Goal: Task Accomplishment & Management: Complete application form

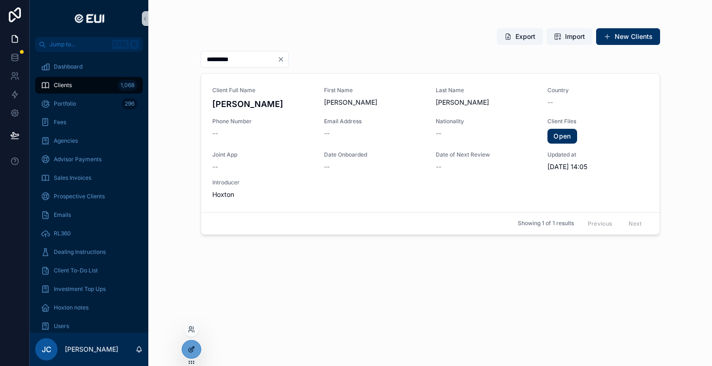
click at [192, 345] on div at bounding box center [191, 350] width 19 height 18
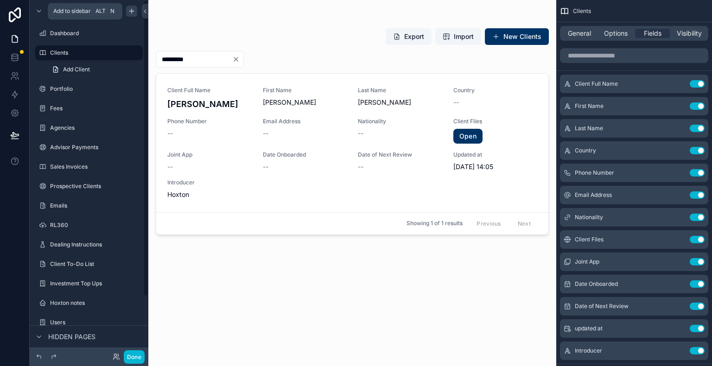
click at [136, 10] on div "scrollable content" at bounding box center [131, 11] width 11 height 11
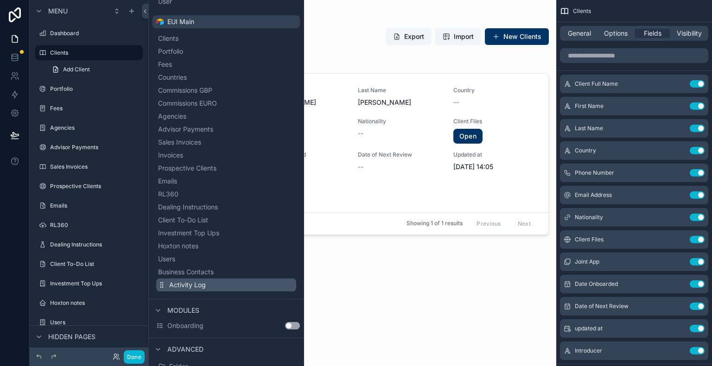
scroll to position [128, 0]
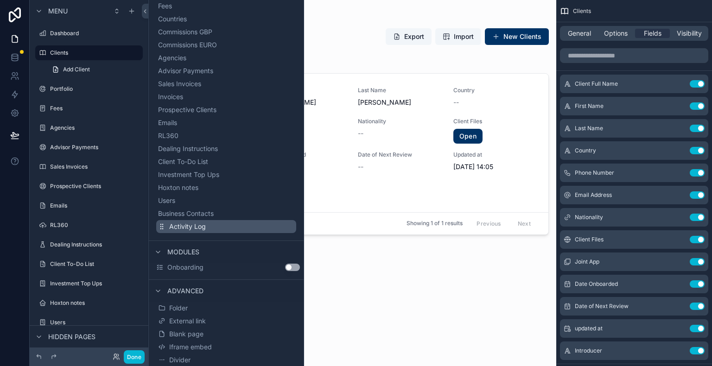
click at [193, 225] on span "Activity Log" at bounding box center [187, 226] width 37 height 9
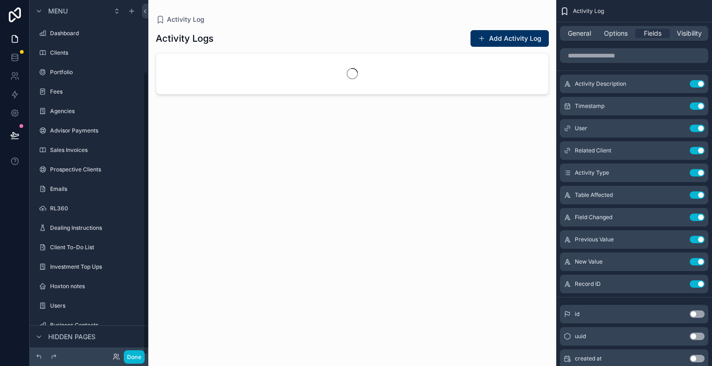
scroll to position [89, 0]
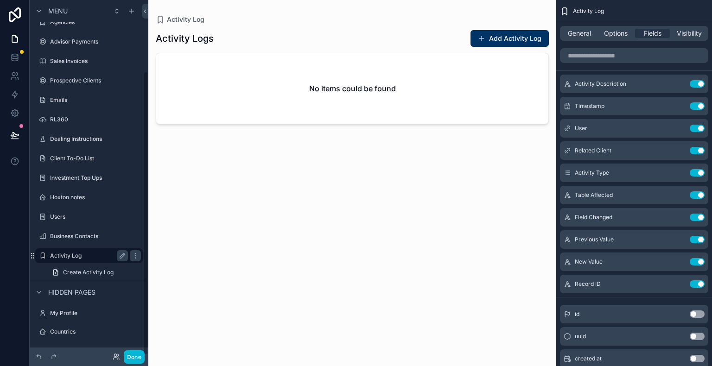
click at [76, 256] on label "Activity Log" at bounding box center [87, 255] width 74 height 7
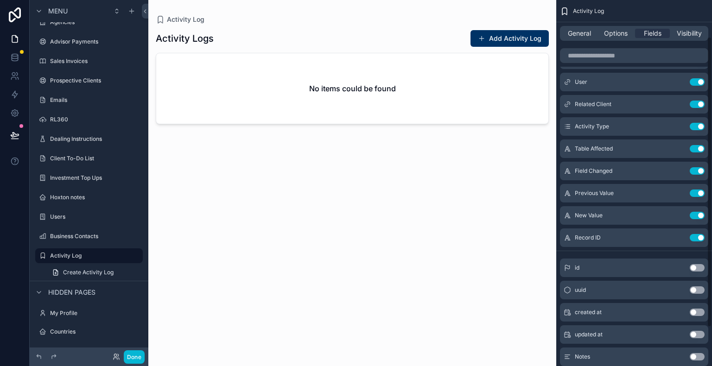
click at [701, 334] on button "Use setting" at bounding box center [697, 334] width 15 height 7
click at [698, 358] on button "Use setting" at bounding box center [697, 356] width 15 height 7
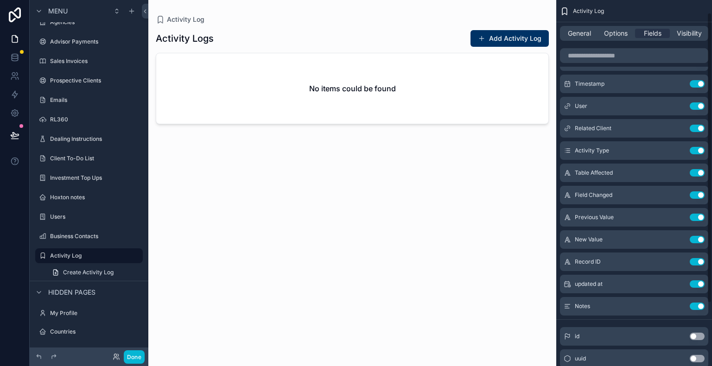
scroll to position [0, 0]
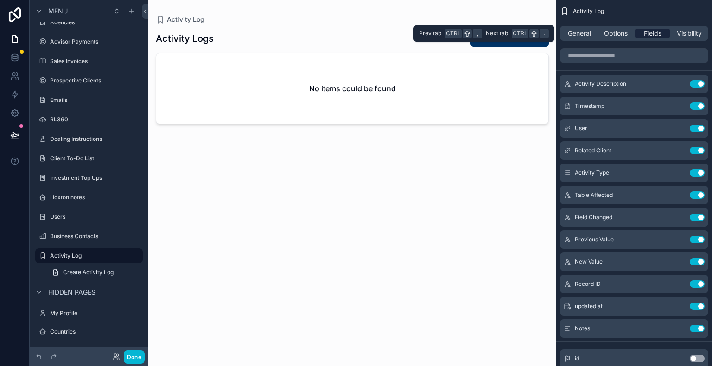
click at [652, 34] on span "Fields" at bounding box center [653, 33] width 18 height 9
click at [623, 35] on span "Options" at bounding box center [616, 33] width 24 height 9
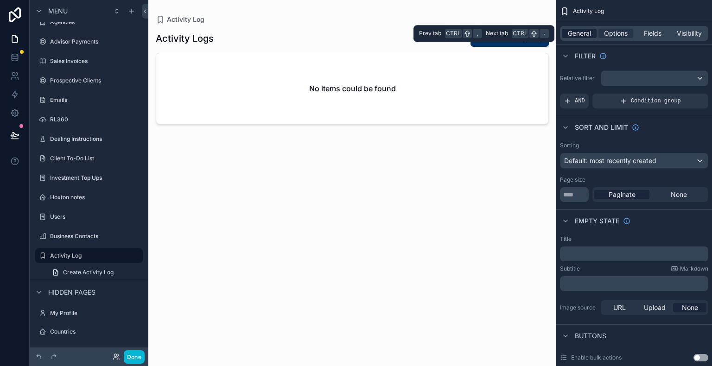
click at [591, 34] on span "General" at bounding box center [579, 33] width 23 height 9
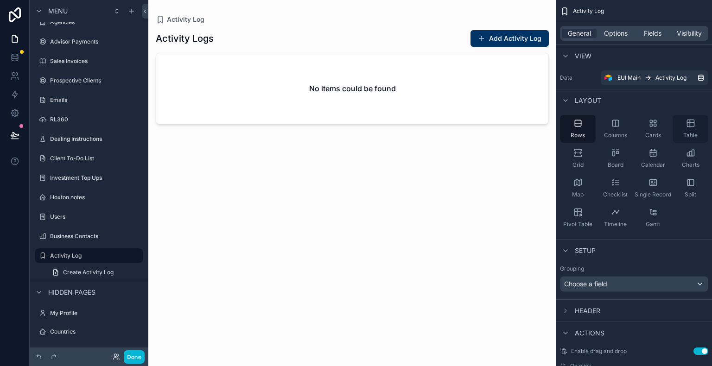
click at [690, 129] on div "Table" at bounding box center [691, 129] width 36 height 28
click at [621, 219] on div "Timeline" at bounding box center [616, 218] width 36 height 28
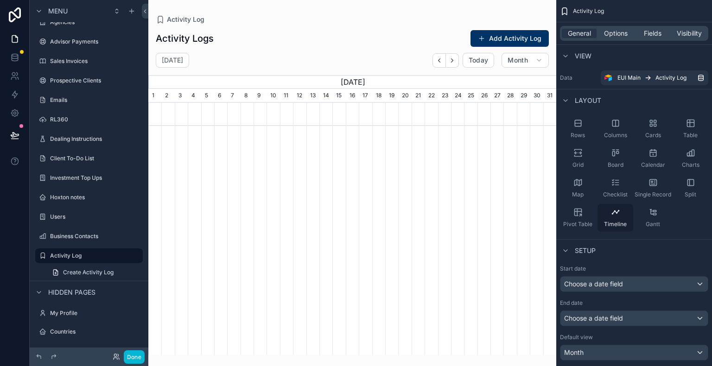
scroll to position [0, 408]
click at [655, 158] on div "Calendar" at bounding box center [653, 159] width 36 height 28
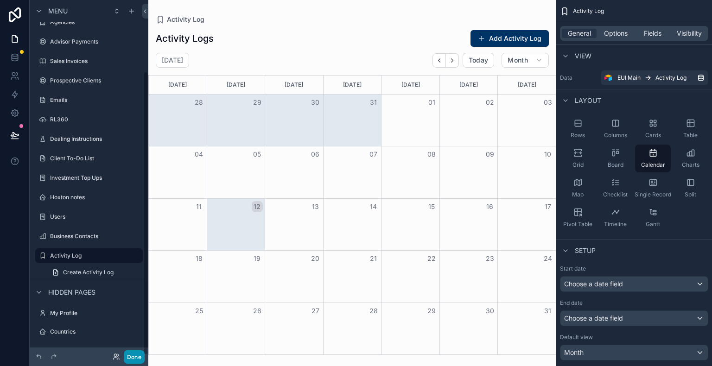
click at [135, 357] on button "Done" at bounding box center [134, 357] width 21 height 13
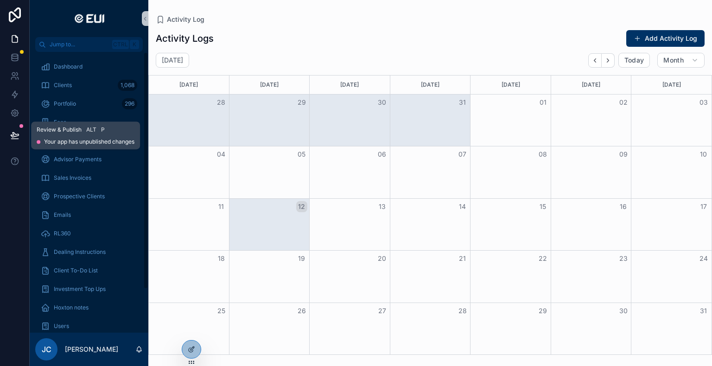
click at [17, 137] on icon at bounding box center [14, 135] width 9 height 9
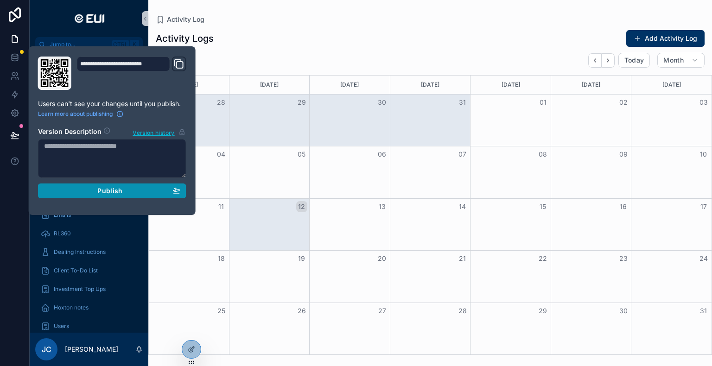
click at [114, 190] on span "Publish" at bounding box center [109, 191] width 25 height 8
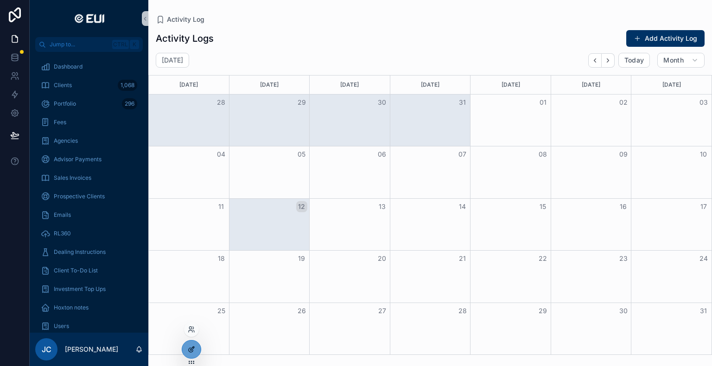
click at [193, 348] on icon at bounding box center [193, 347] width 1 height 1
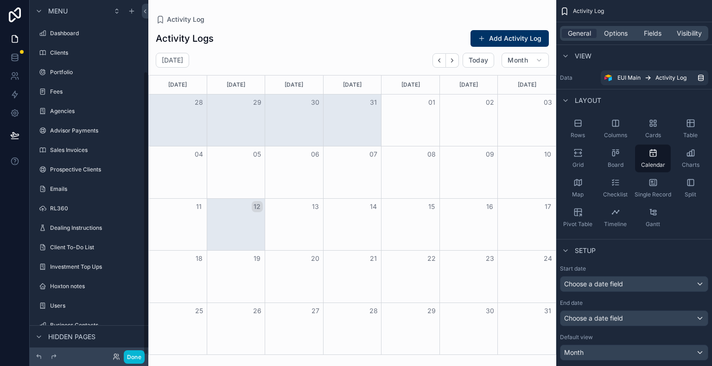
scroll to position [89, 0]
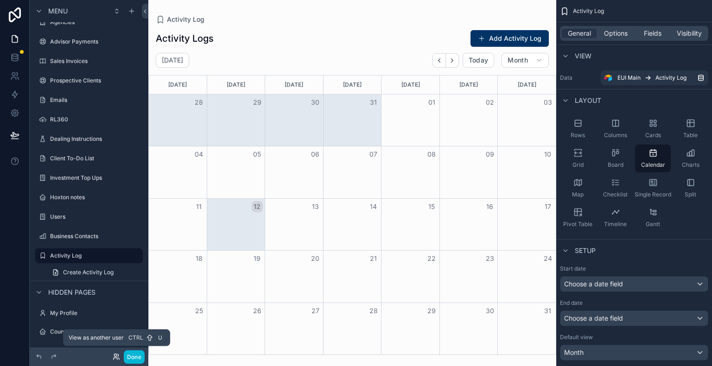
click at [118, 355] on icon at bounding box center [117, 355] width 1 height 2
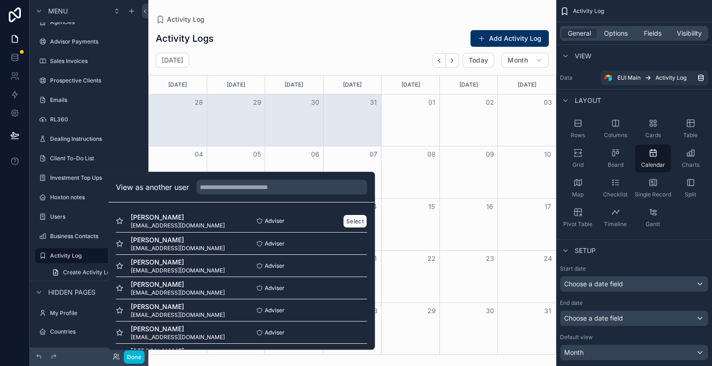
click at [182, 215] on span "[PERSON_NAME]" at bounding box center [178, 217] width 94 height 9
click at [183, 222] on span "[PERSON_NAME]" at bounding box center [178, 217] width 94 height 9
click at [343, 219] on button "Select" at bounding box center [355, 220] width 24 height 13
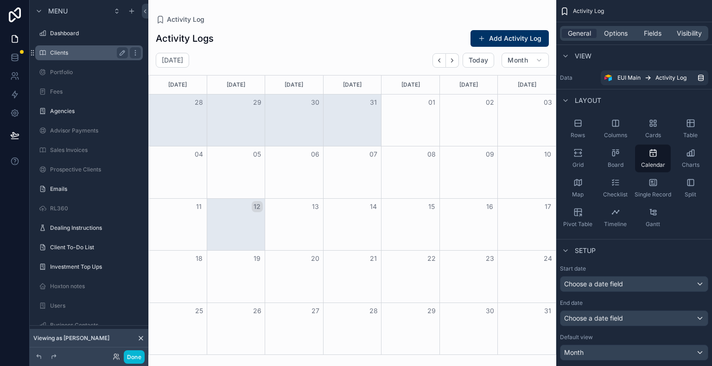
click at [69, 54] on label "Clients" at bounding box center [87, 52] width 74 height 7
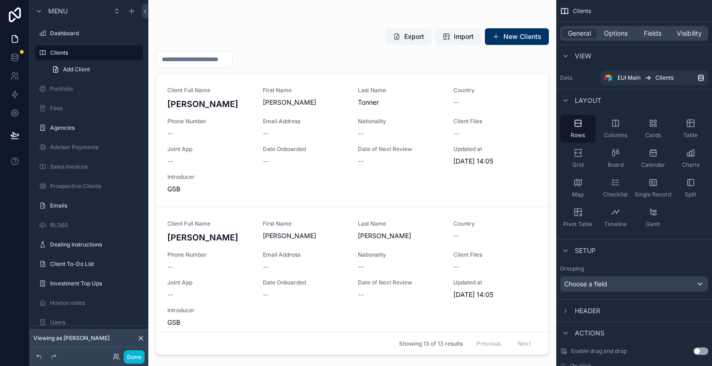
click at [210, 173] on div "scrollable content" at bounding box center [352, 177] width 408 height 355
click at [501, 48] on div "Export Import New Clients Client Full Name Andrew Tonner First Name Andrew Last…" at bounding box center [352, 188] width 393 height 333
click at [501, 44] on button "New Clients" at bounding box center [517, 36] width 64 height 17
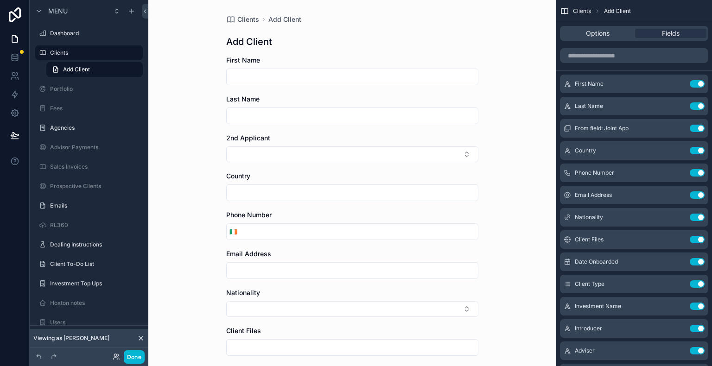
drag, startPoint x: 228, startPoint y: 78, endPoint x: 260, endPoint y: 77, distance: 32.0
click at [228, 78] on input "scrollable content" at bounding box center [352, 76] width 251 height 13
type input "****"
click at [256, 111] on input "scrollable content" at bounding box center [352, 115] width 251 height 13
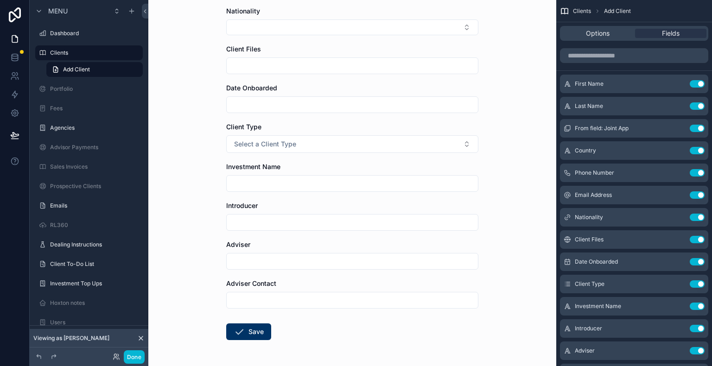
scroll to position [314, 0]
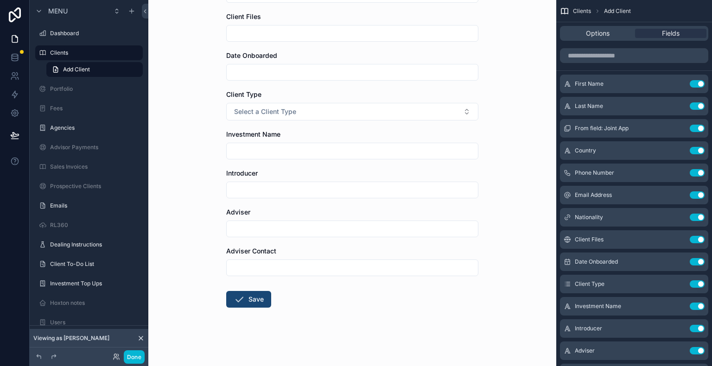
type input "****"
click at [250, 304] on button "Save" at bounding box center [248, 299] width 45 height 17
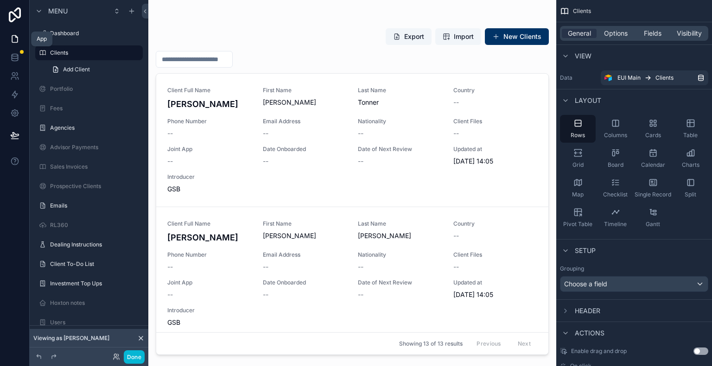
click at [18, 43] on icon at bounding box center [14, 38] width 9 height 9
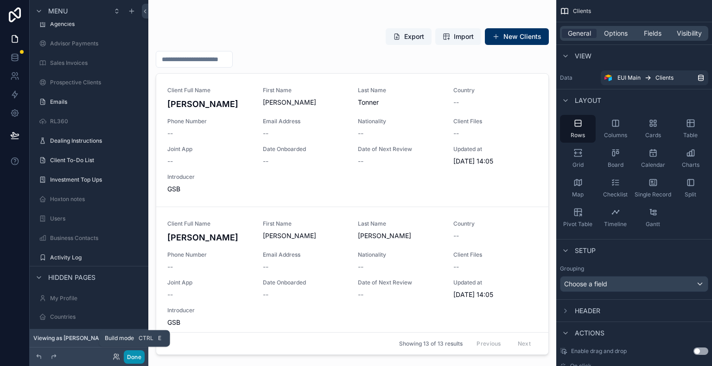
click at [133, 359] on button "Done" at bounding box center [134, 357] width 21 height 13
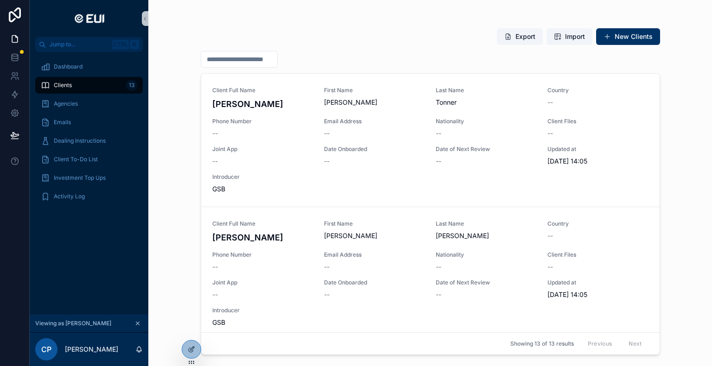
click at [105, 352] on div "CP Chris Parish" at bounding box center [89, 349] width 119 height 33
click at [135, 352] on icon "scrollable content" at bounding box center [138, 349] width 7 height 7
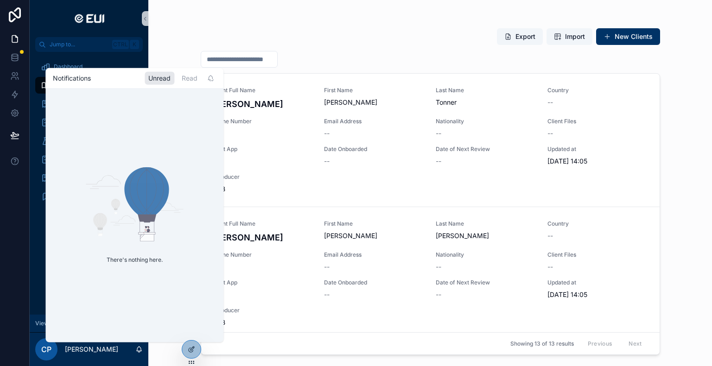
click at [19, 282] on div at bounding box center [15, 183] width 30 height 366
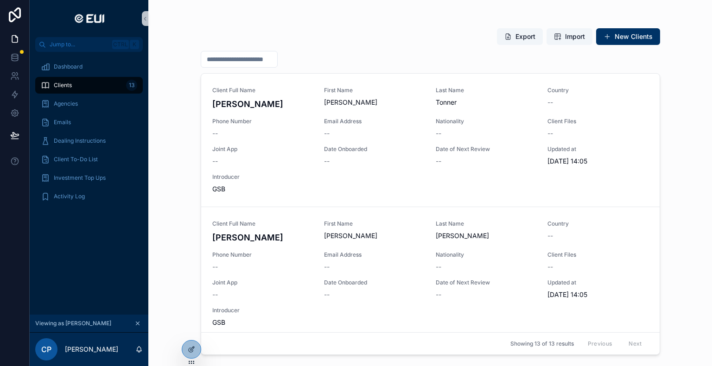
click at [137, 324] on icon "scrollable content" at bounding box center [137, 323] width 3 height 3
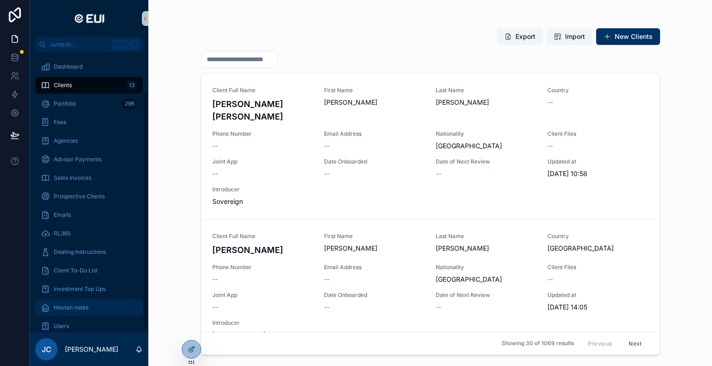
scroll to position [51, 0]
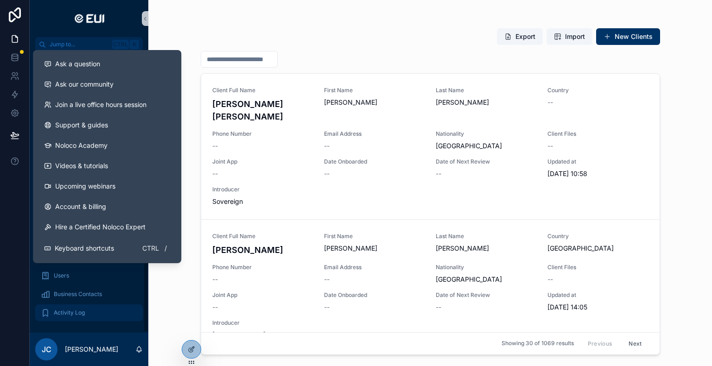
click at [62, 314] on span "Activity Log" at bounding box center [69, 312] width 31 height 7
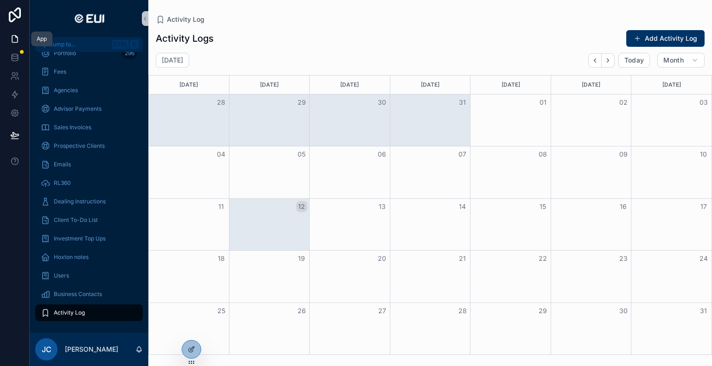
click at [19, 38] on icon at bounding box center [14, 38] width 9 height 9
click at [67, 311] on span "Activity Log" at bounding box center [69, 312] width 31 height 7
click at [189, 347] on icon at bounding box center [191, 349] width 7 height 7
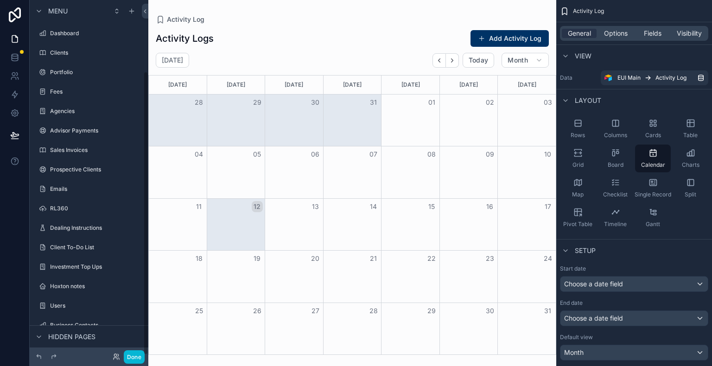
scroll to position [89, 0]
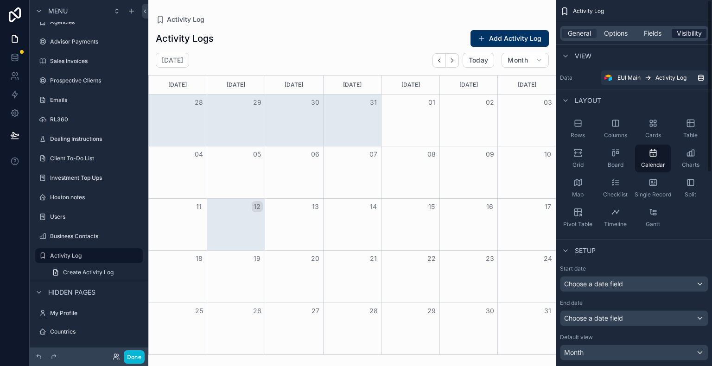
click at [692, 32] on span "Visibility" at bounding box center [689, 33] width 25 height 9
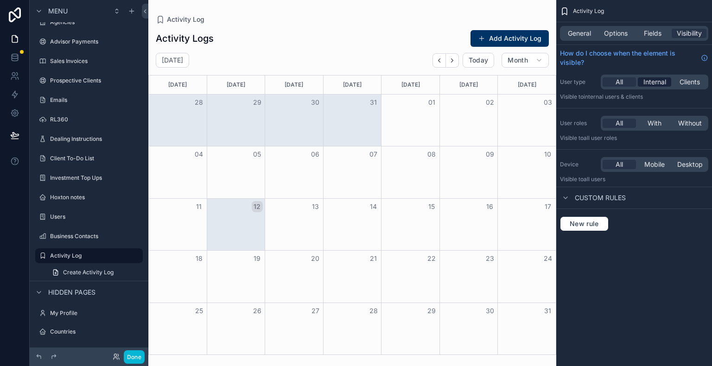
click at [658, 83] on span "Internal" at bounding box center [655, 81] width 23 height 9
click at [659, 122] on span "With" at bounding box center [655, 123] width 14 height 9
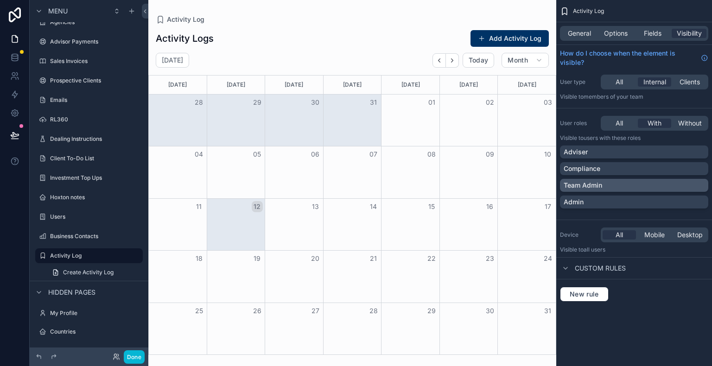
click at [601, 183] on p "Team Admin" at bounding box center [583, 185] width 38 height 9
click at [135, 355] on button "Done" at bounding box center [134, 357] width 21 height 13
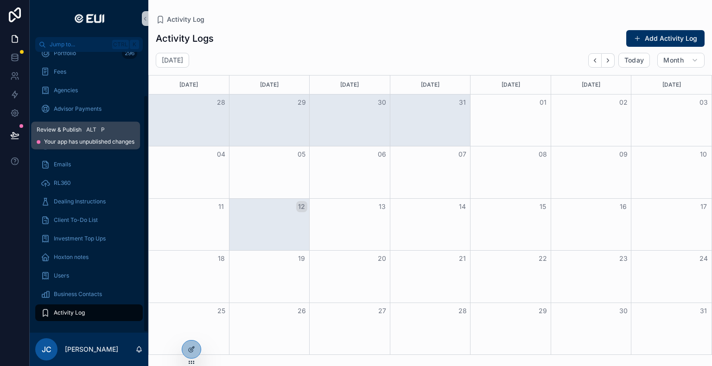
click at [13, 131] on icon at bounding box center [14, 135] width 9 height 9
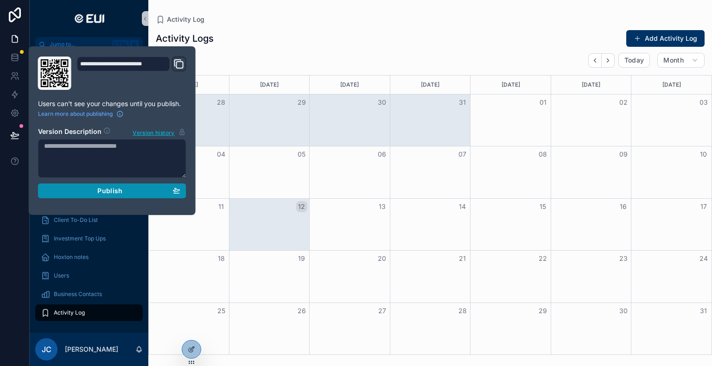
click at [113, 190] on span "Publish" at bounding box center [109, 191] width 25 height 8
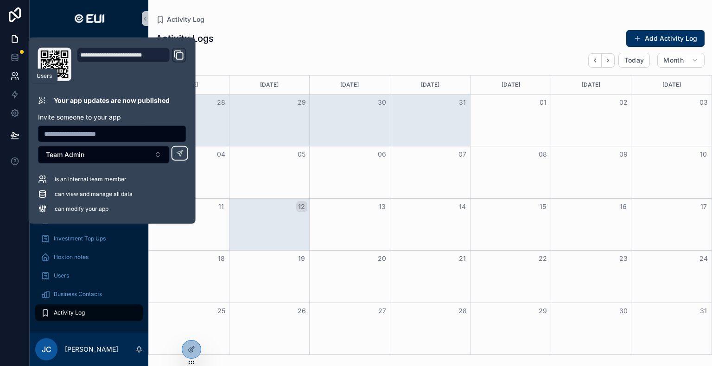
click at [0, 84] on link at bounding box center [14, 76] width 29 height 19
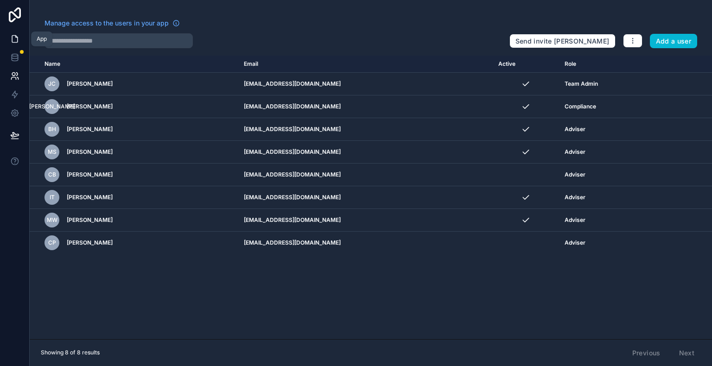
click at [13, 39] on icon at bounding box center [14, 38] width 9 height 9
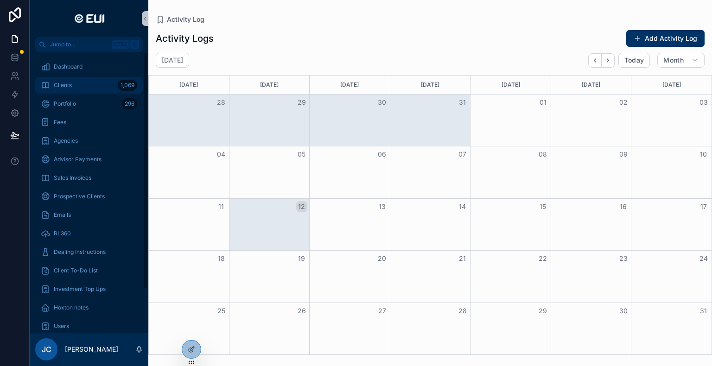
click at [72, 87] on div "Clients 1,069" at bounding box center [89, 85] width 96 height 15
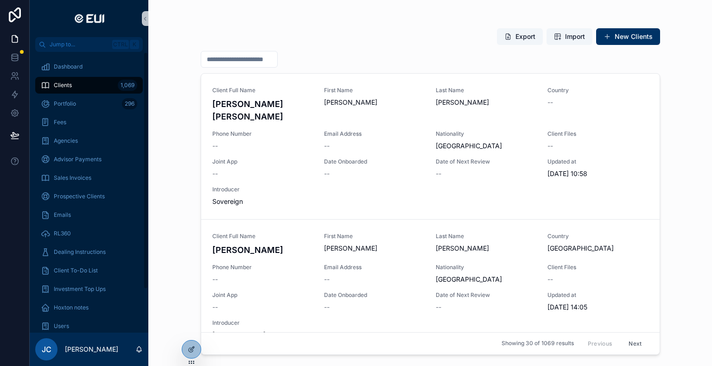
click at [263, 65] on input "scrollable content" at bounding box center [239, 59] width 76 height 13
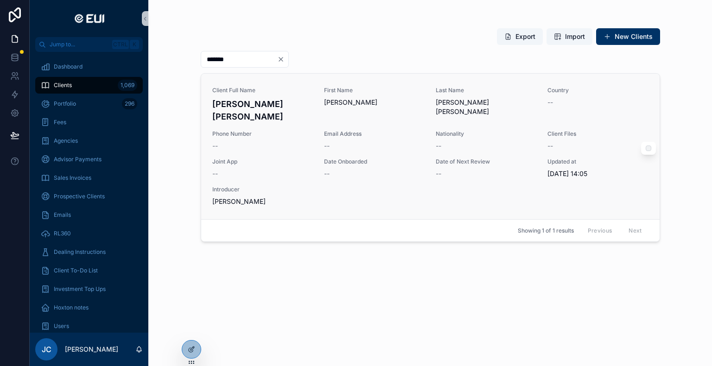
type input "*******"
click at [293, 158] on div "Joint App --" at bounding box center [262, 168] width 101 height 20
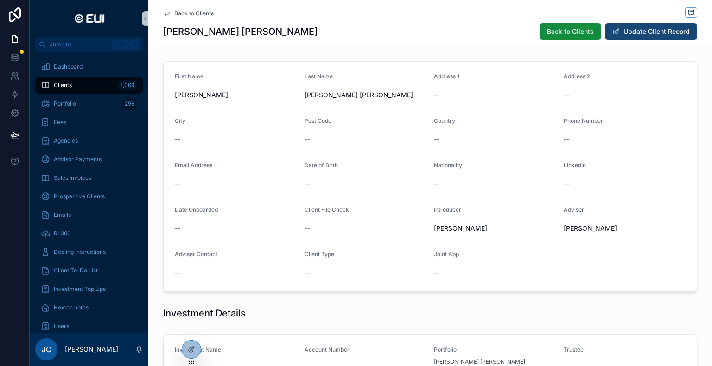
click at [642, 36] on button "Update Client Record" at bounding box center [651, 31] width 92 height 17
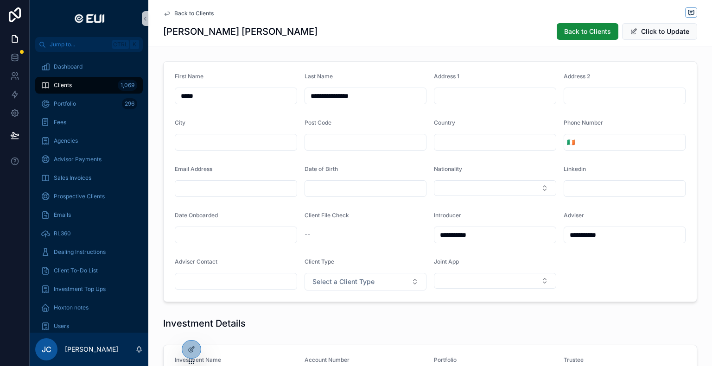
click at [454, 134] on div "scrollable content" at bounding box center [495, 142] width 122 height 17
click at [448, 141] on input "scrollable content" at bounding box center [495, 142] width 121 height 13
type input "*****"
click at [463, 187] on button "Select Button" at bounding box center [495, 188] width 122 height 16
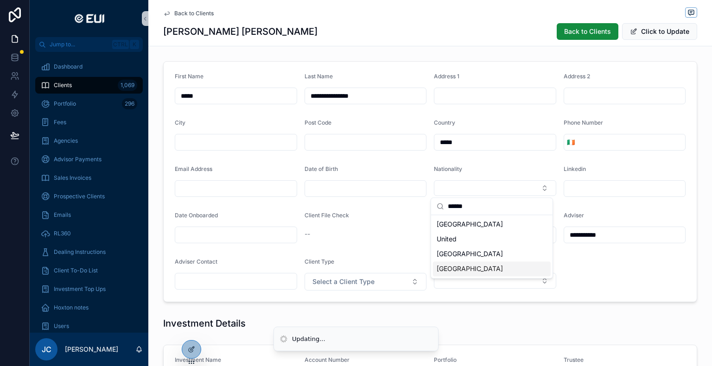
type input "******"
click at [464, 268] on span "United Kingdom" at bounding box center [470, 268] width 66 height 9
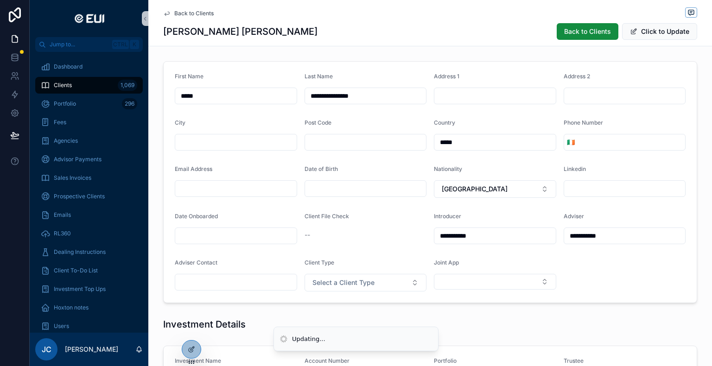
click at [319, 293] on form "**********" at bounding box center [430, 182] width 533 height 241
click at [319, 287] on span "Select a Client Type" at bounding box center [344, 282] width 62 height 9
click at [322, 205] on span "IDR" at bounding box center [317, 207] width 20 height 8
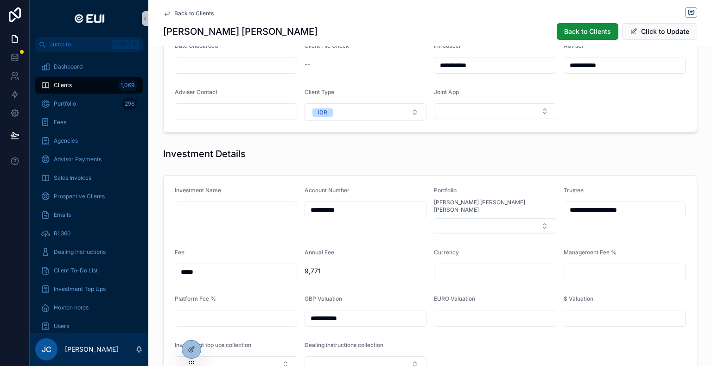
scroll to position [185, 0]
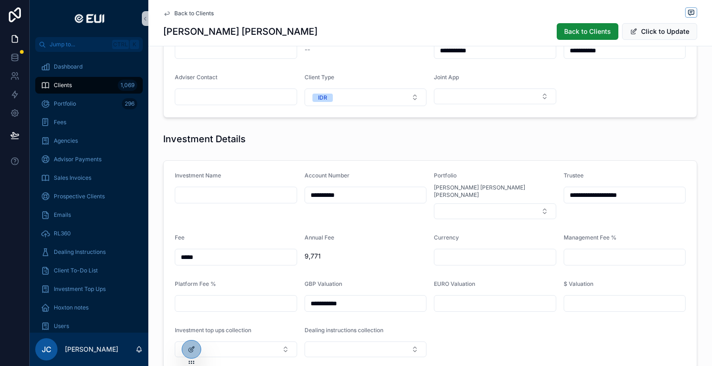
type input "*****"
click at [197, 195] on input "scrollable content" at bounding box center [235, 195] width 121 height 13
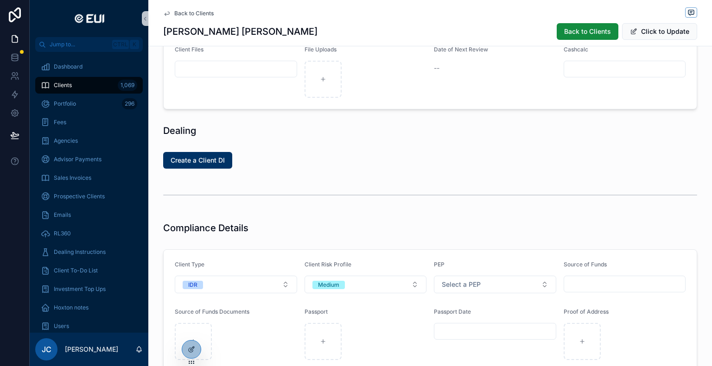
scroll to position [696, 0]
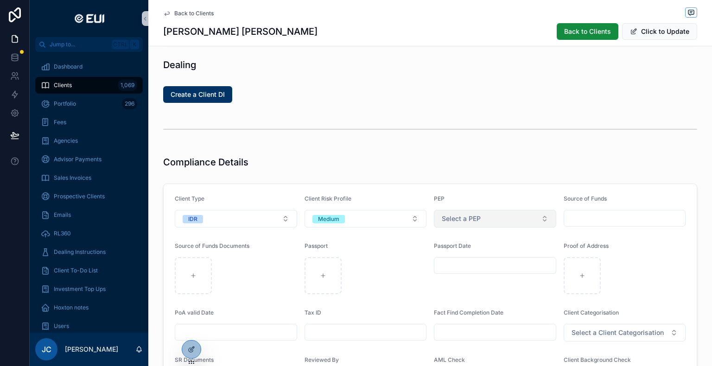
type input "**********"
click at [458, 214] on span "Select a PEP" at bounding box center [461, 218] width 39 height 9
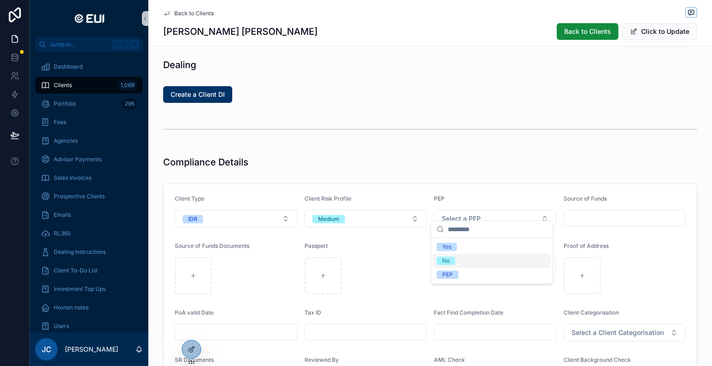
click at [451, 262] on span "No" at bounding box center [446, 261] width 19 height 8
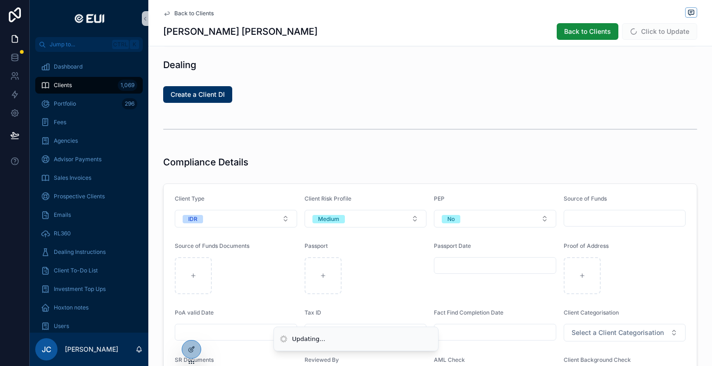
scroll to position [866, 0]
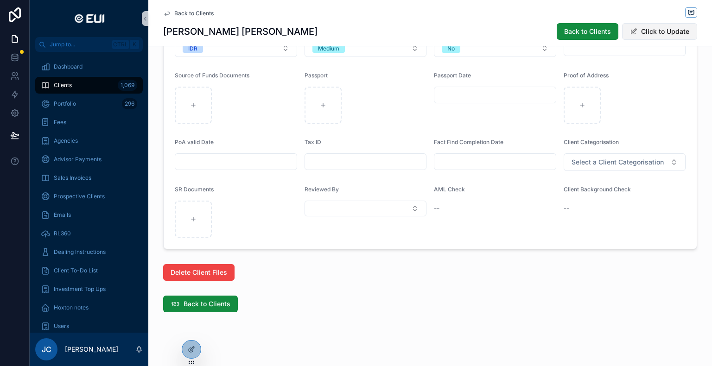
click at [630, 34] on span "scrollable content" at bounding box center [633, 31] width 7 height 7
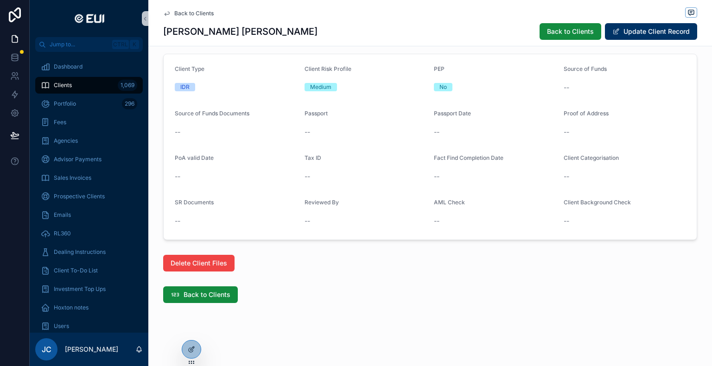
scroll to position [755, 0]
